Goal: Information Seeking & Learning: Find specific fact

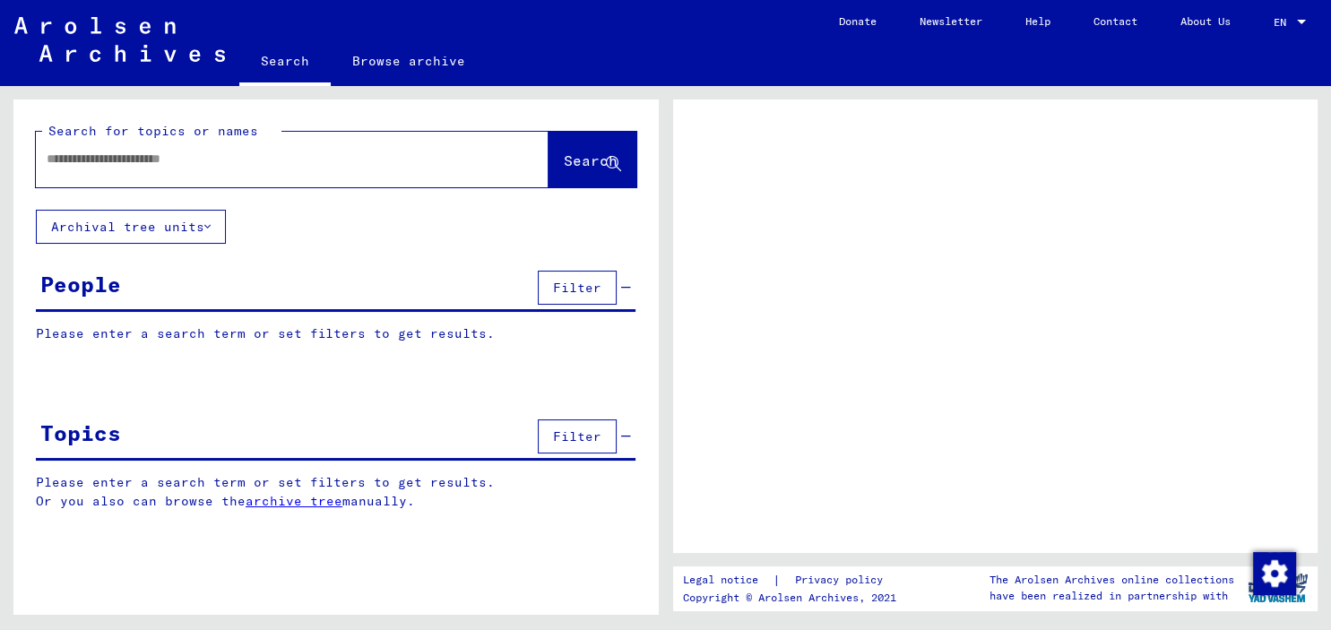
click at [91, 151] on input "text" at bounding box center [276, 159] width 459 height 19
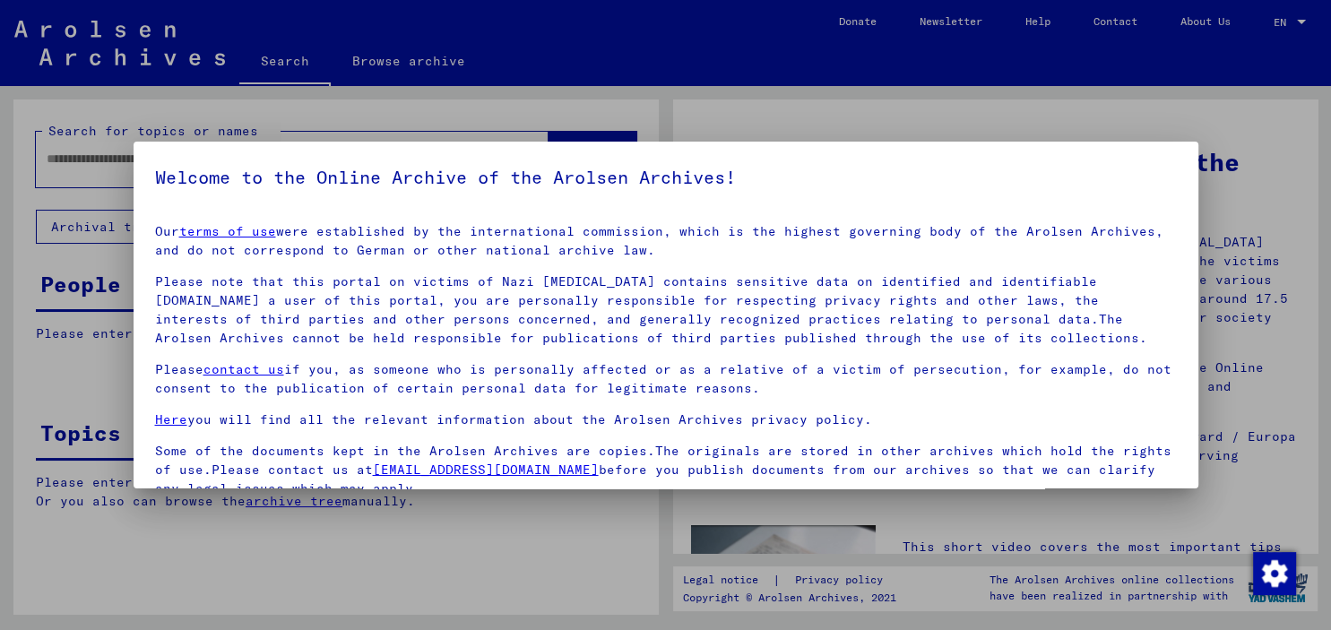
click at [780, 126] on div at bounding box center [665, 315] width 1331 height 630
click at [1241, 142] on div at bounding box center [665, 315] width 1331 height 630
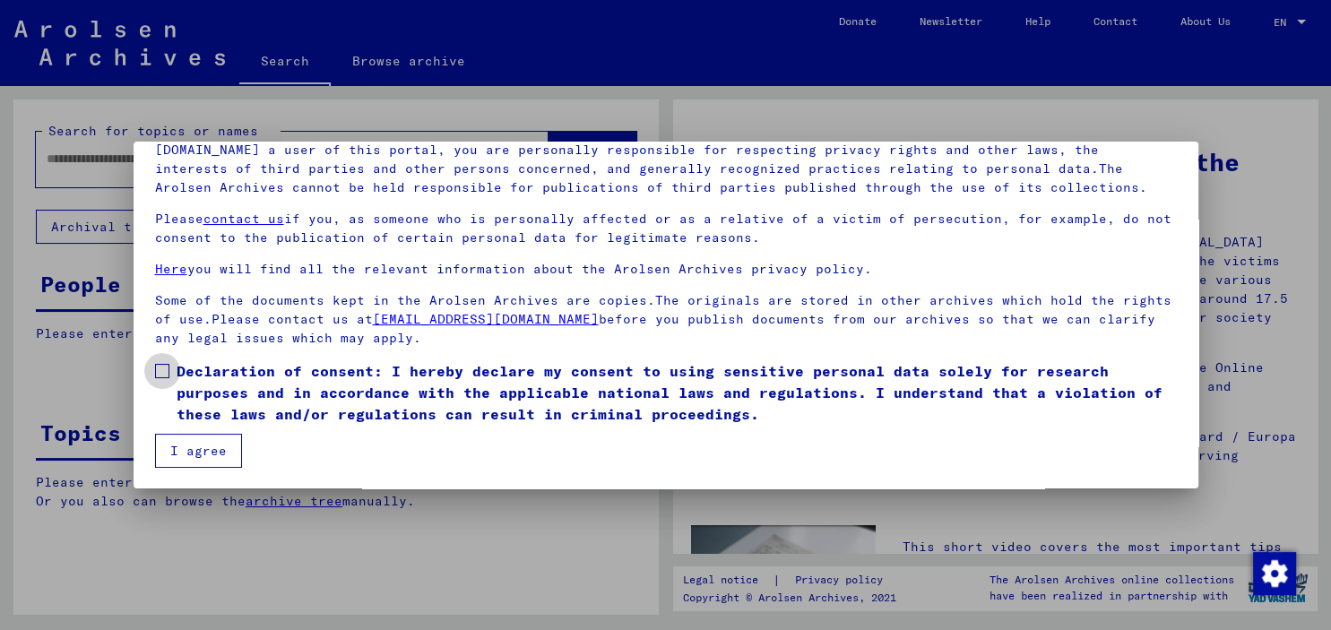
click at [159, 375] on span at bounding box center [162, 371] width 14 height 14
click at [173, 445] on button "I agree" at bounding box center [198, 451] width 87 height 34
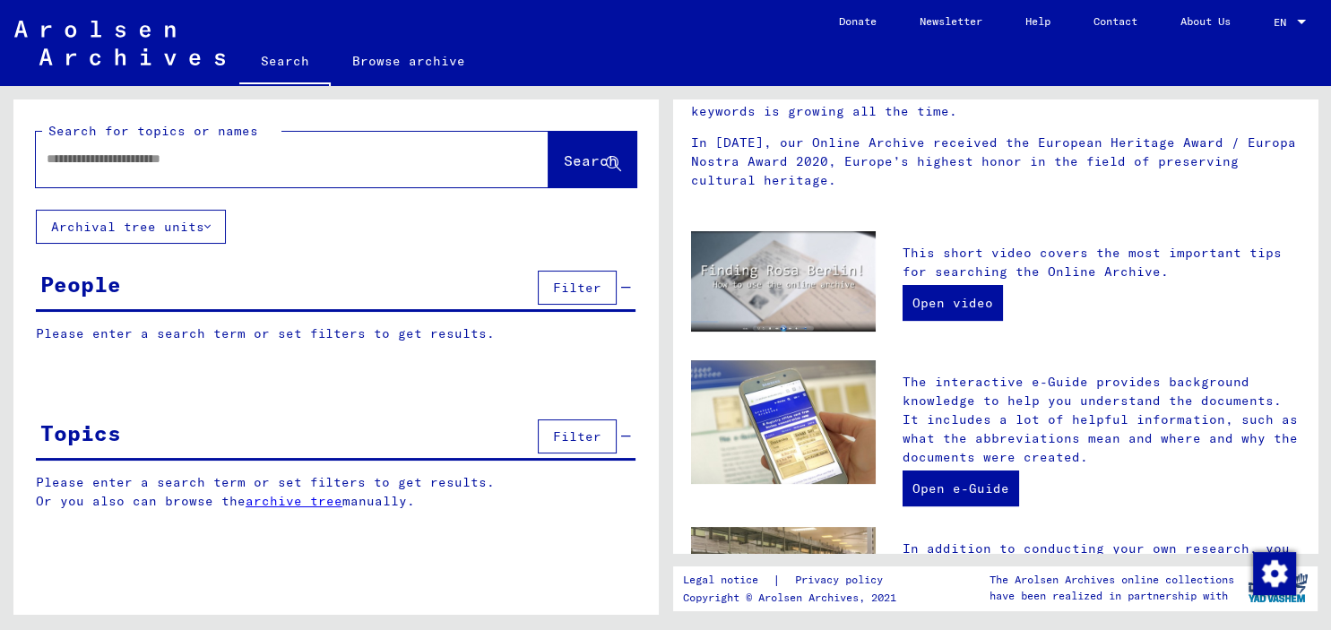
scroll to position [270, 0]
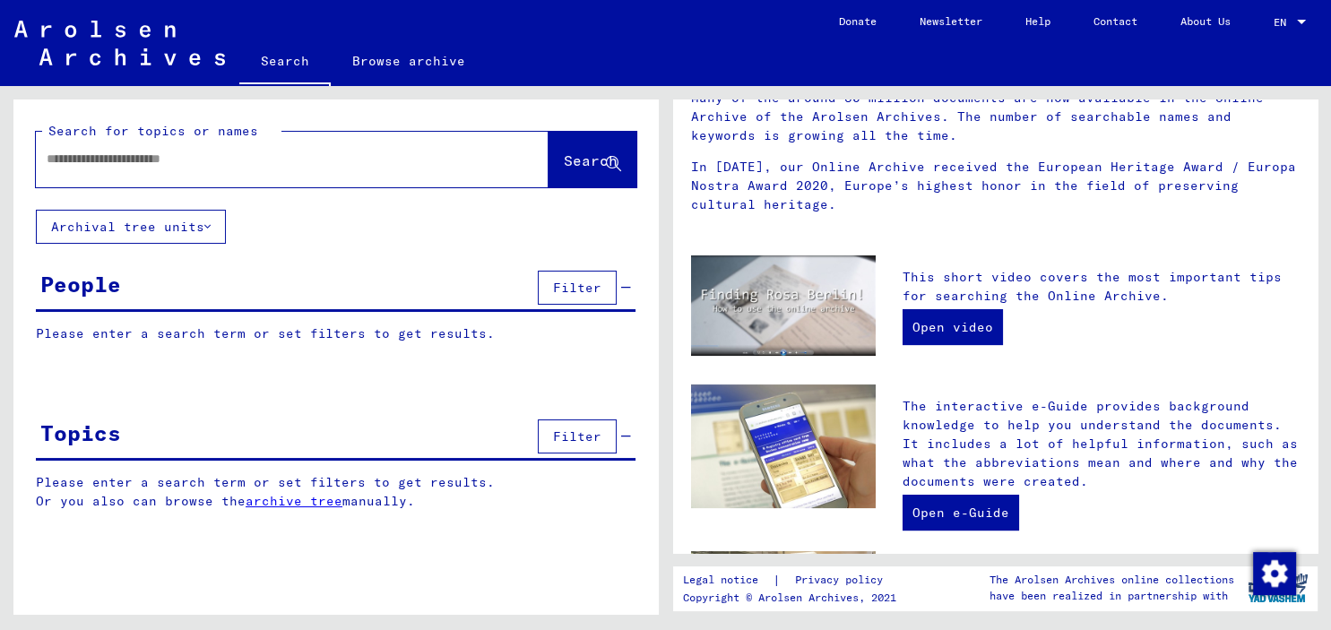
click at [89, 162] on input "text" at bounding box center [271, 159] width 448 height 19
type input "*"
type input "**********"
click at [568, 170] on span "Search" at bounding box center [592, 161] width 57 height 19
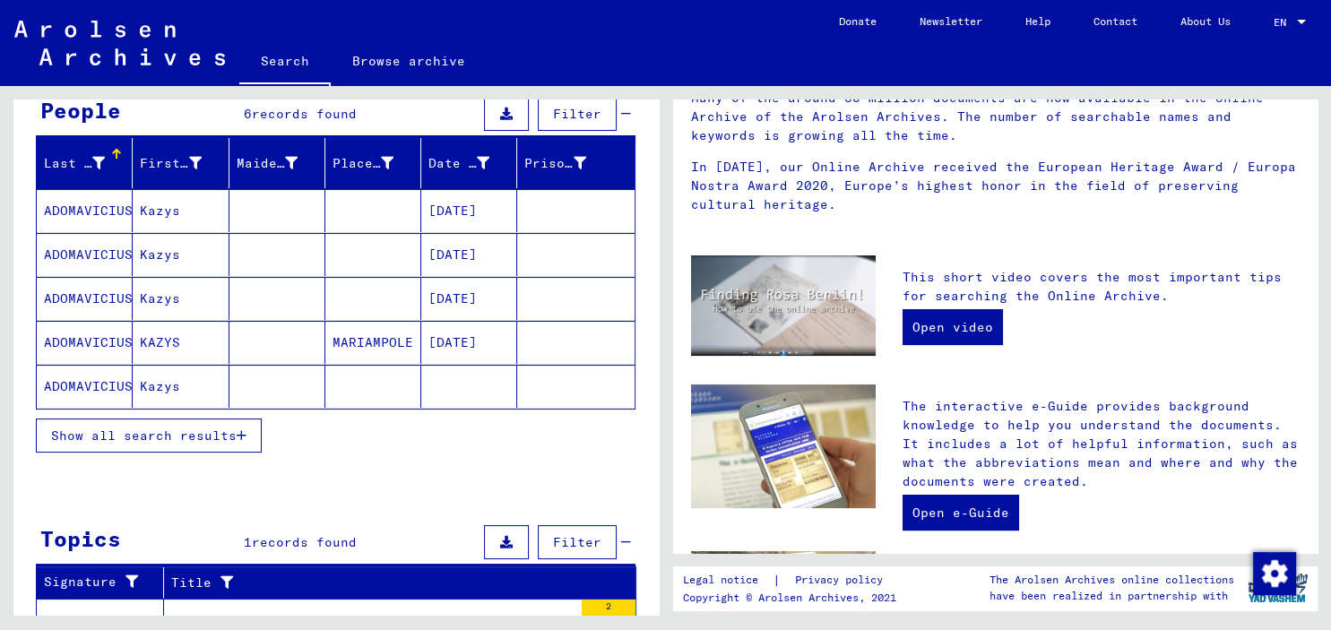
scroll to position [197, 0]
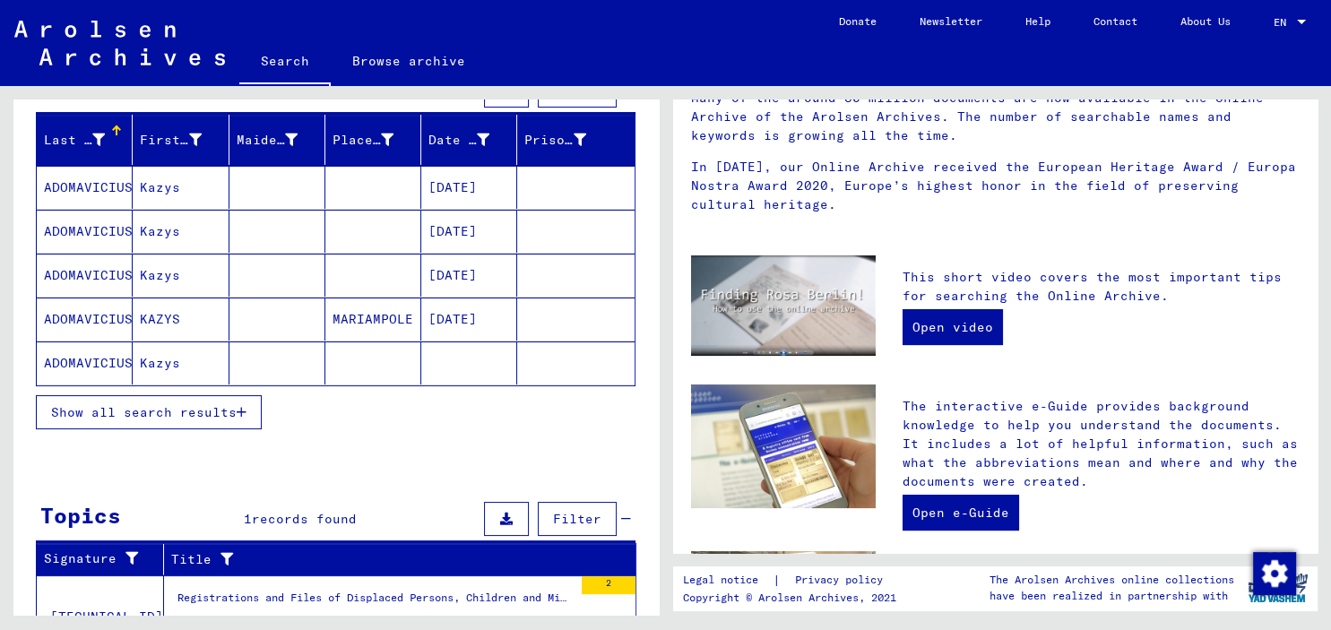
click at [243, 409] on icon "button" at bounding box center [242, 412] width 10 height 13
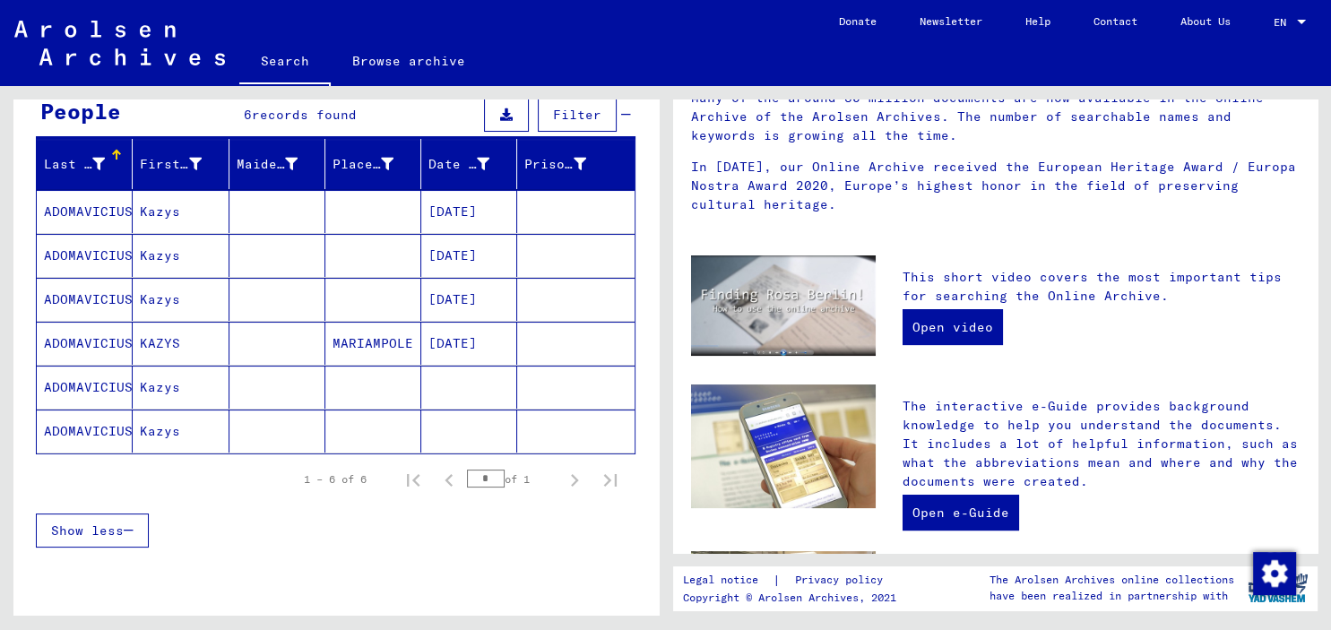
scroll to position [169, 0]
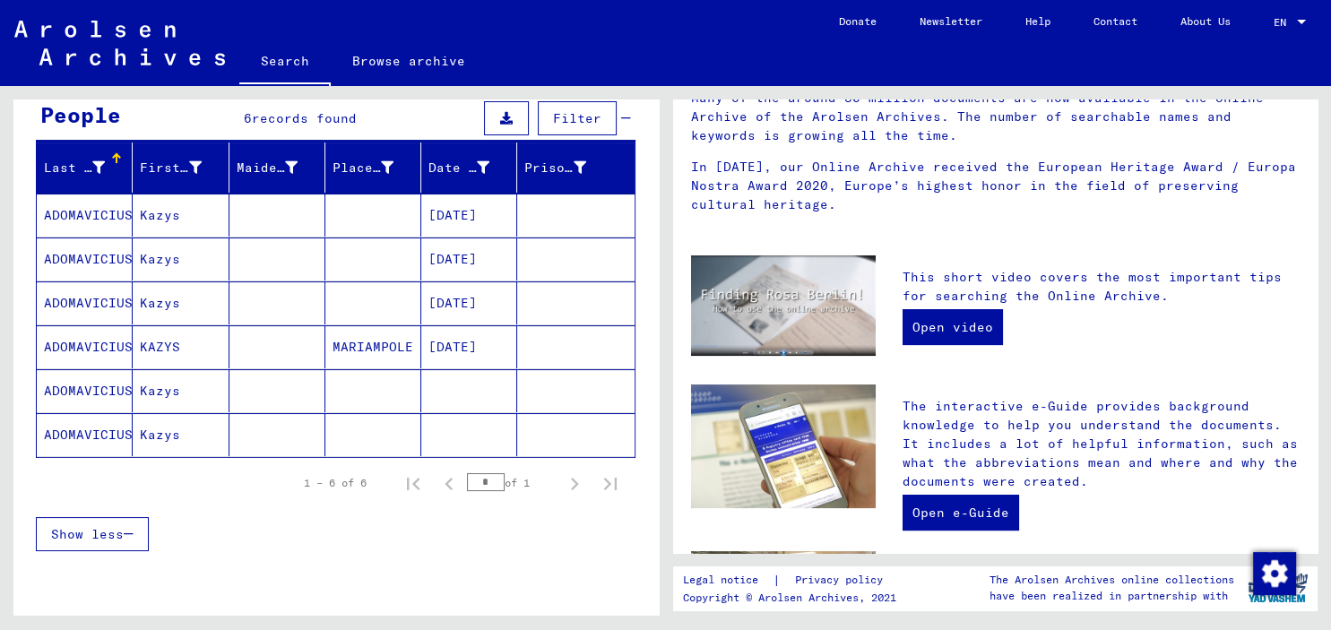
click at [99, 207] on mat-cell "ADOMAVICIUS" at bounding box center [85, 215] width 96 height 43
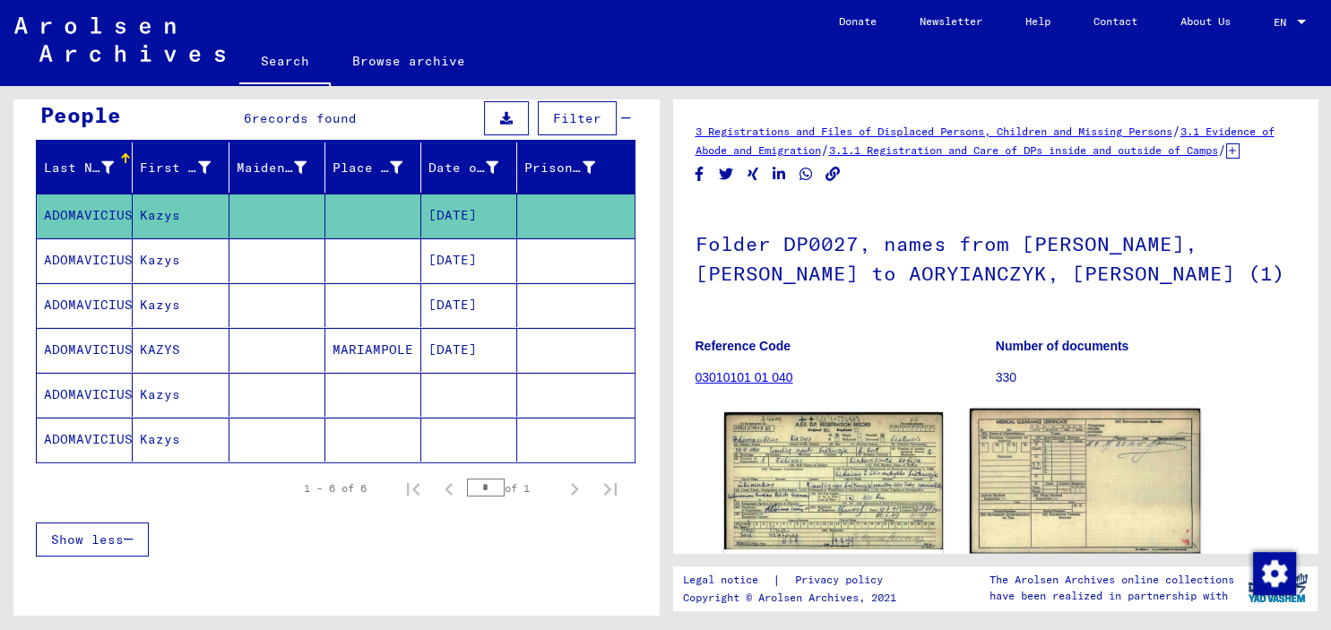
scroll to position [297, 0]
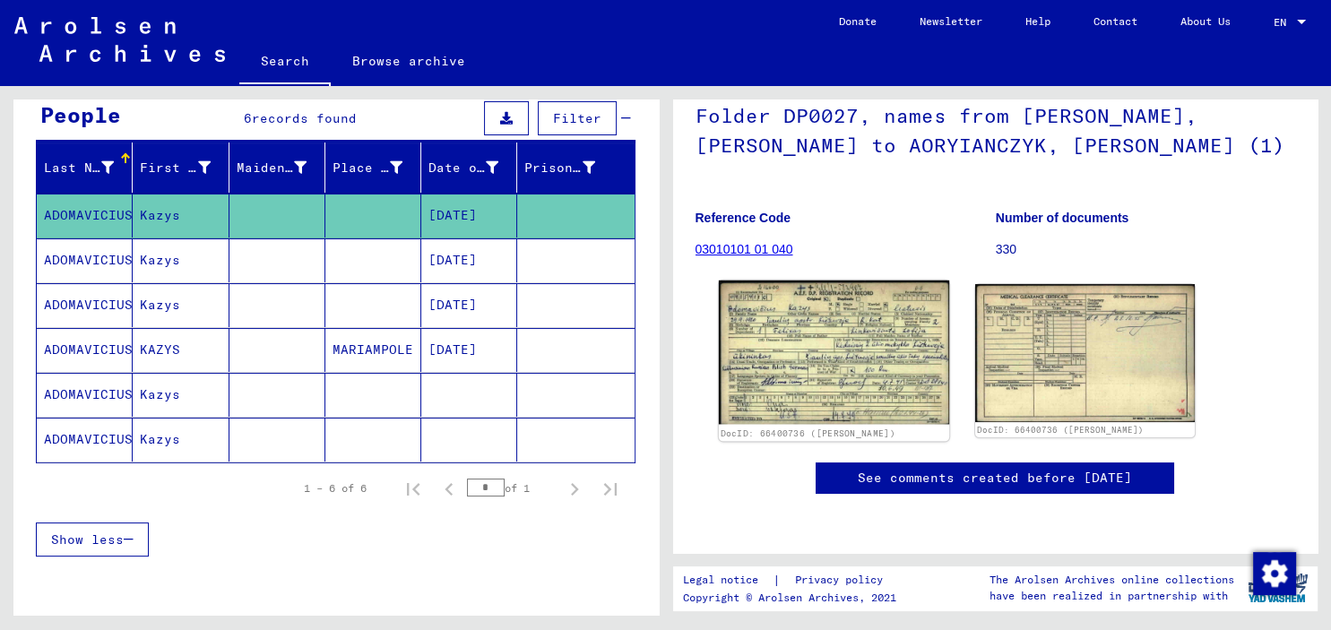
click at [865, 280] on img at bounding box center [833, 352] width 230 height 144
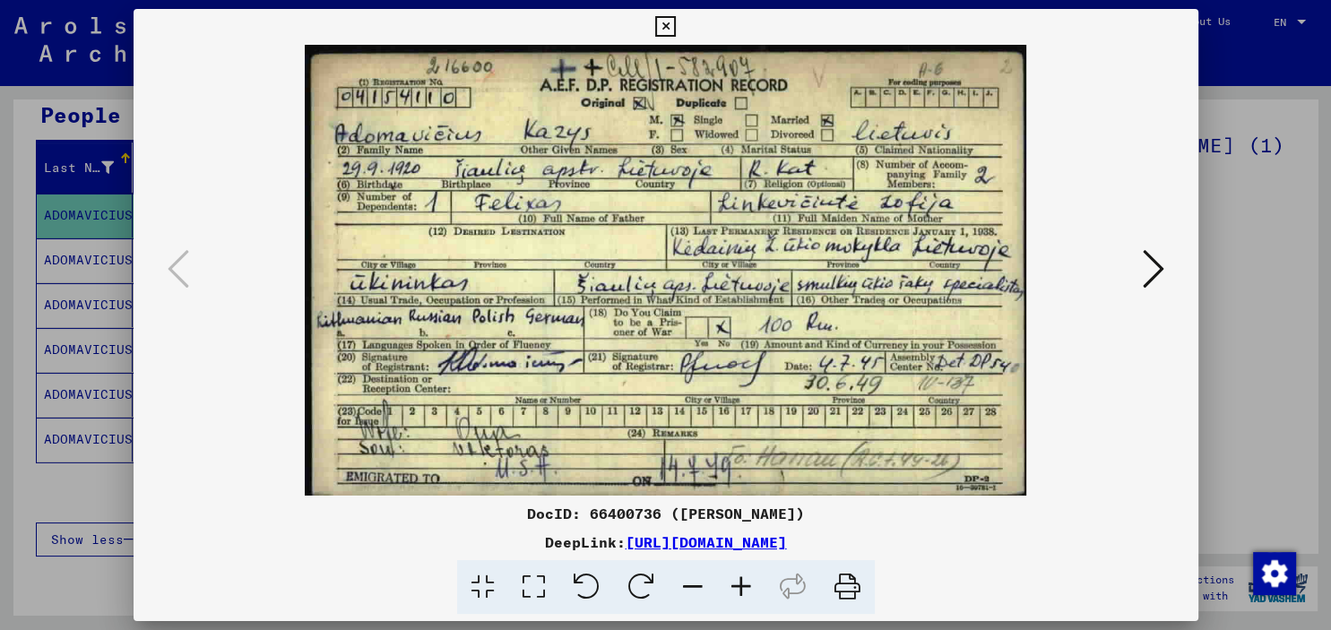
click at [1156, 269] on icon at bounding box center [1153, 268] width 22 height 43
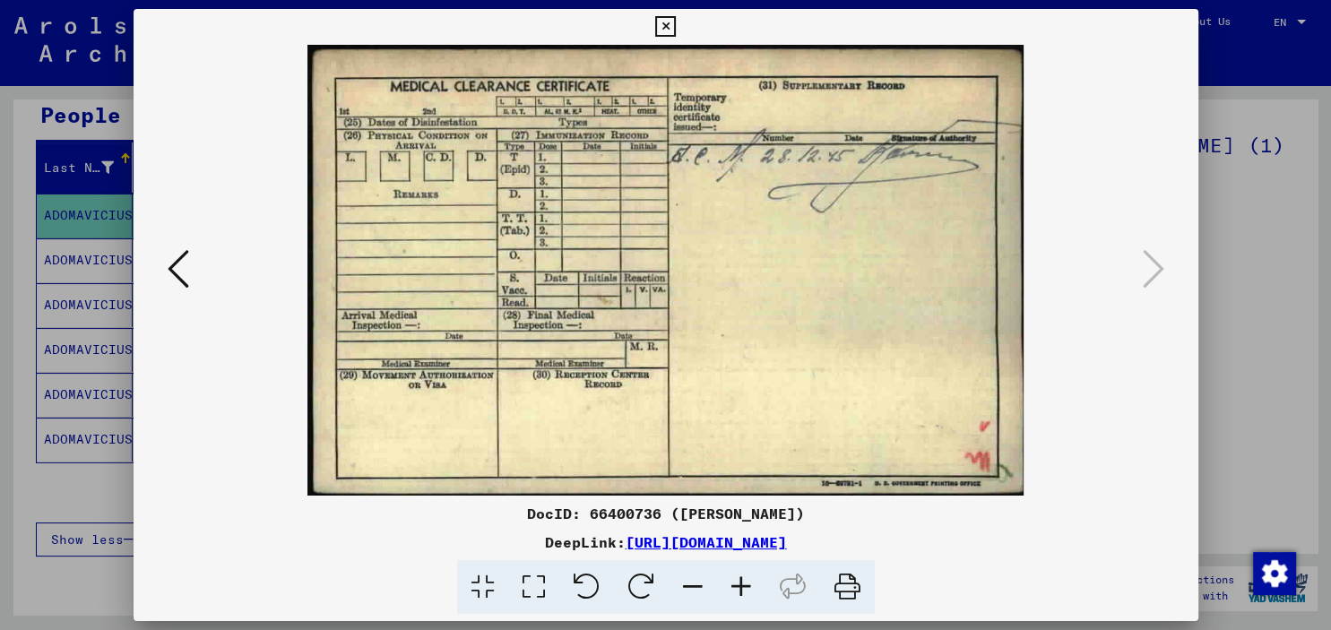
click at [168, 277] on icon at bounding box center [179, 268] width 22 height 43
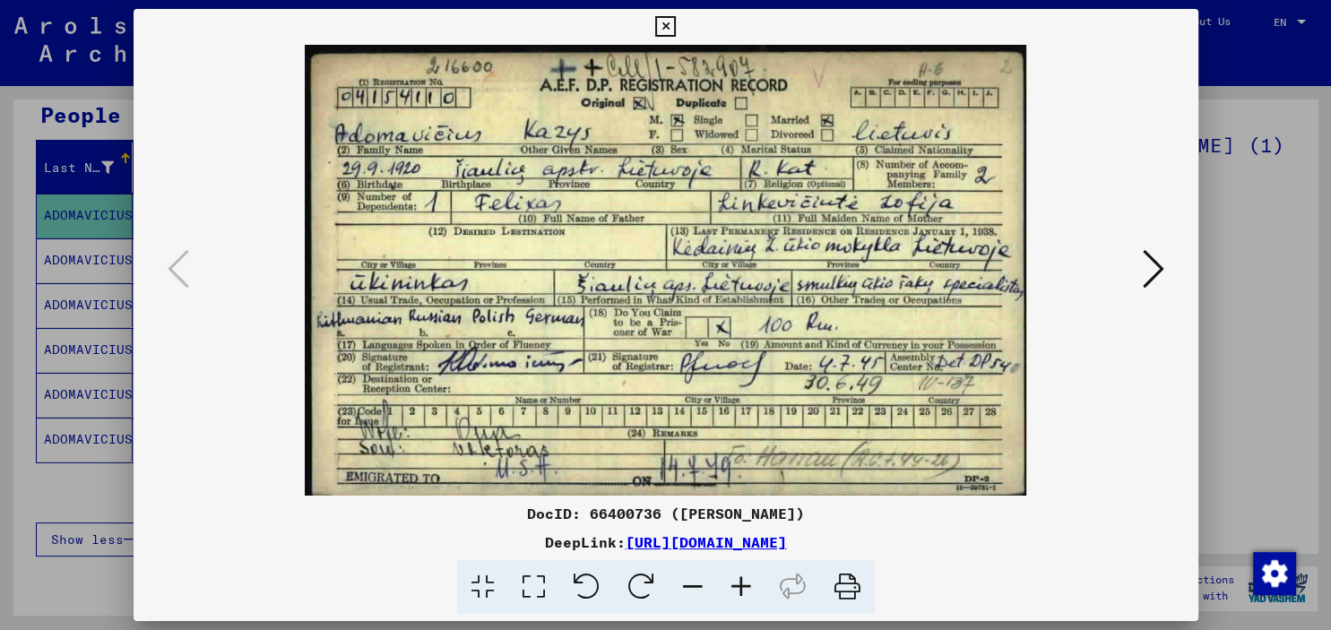
click at [845, 585] on icon at bounding box center [847, 587] width 55 height 55
